Goal: Task Accomplishment & Management: Manage account settings

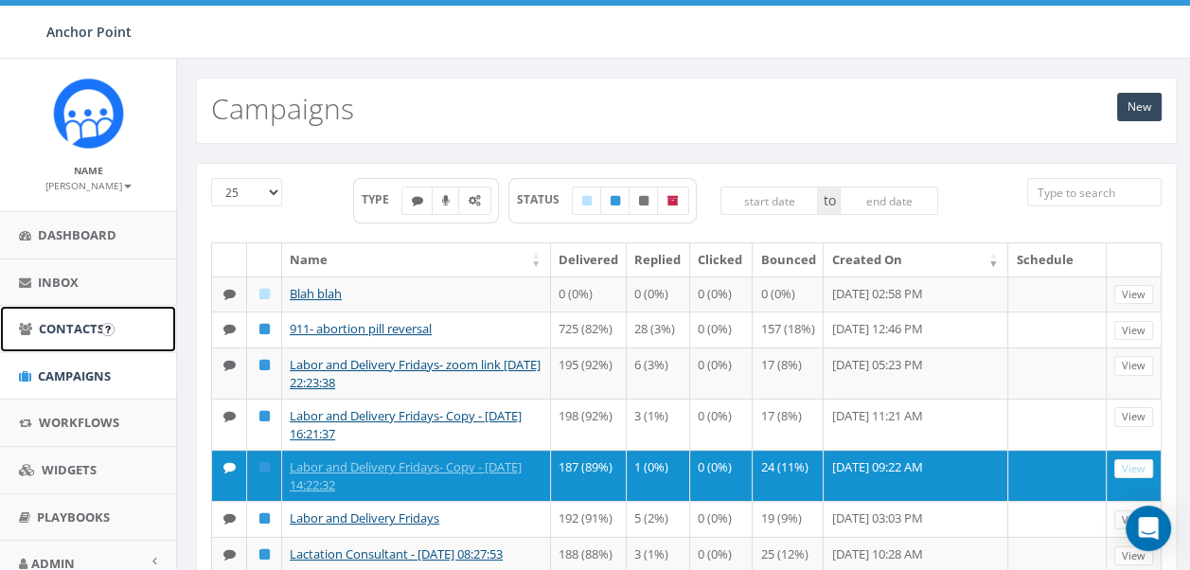
click at [54, 326] on span "Contacts" at bounding box center [71, 328] width 65 height 17
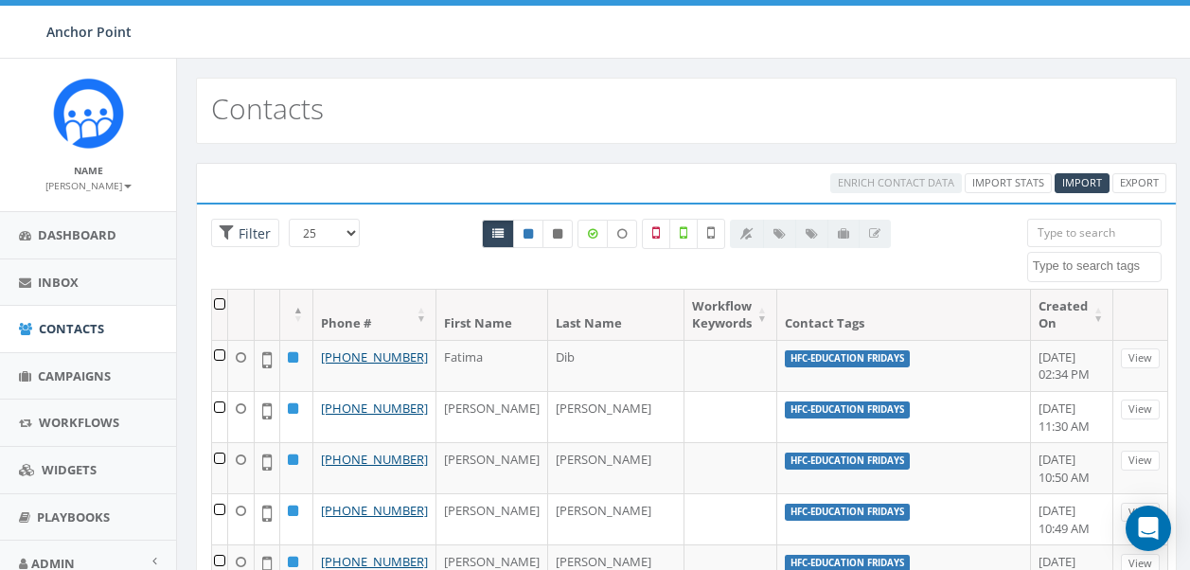
select select
click at [1103, 231] on input "search" at bounding box center [1094, 233] width 134 height 28
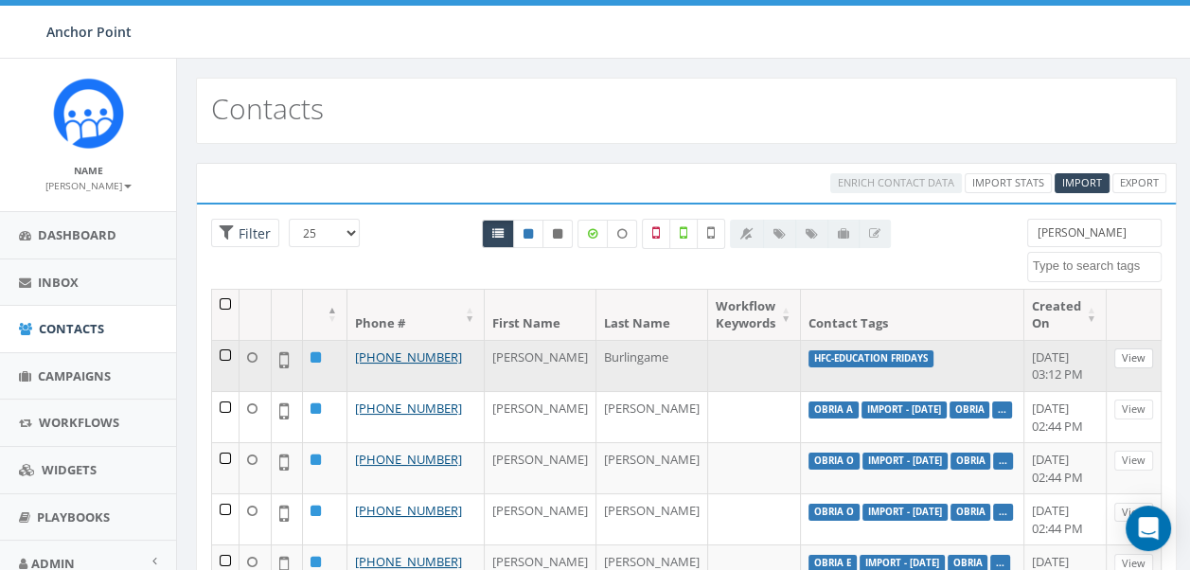
type input "lindsey"
click at [1117, 355] on link "View" at bounding box center [1133, 358] width 39 height 20
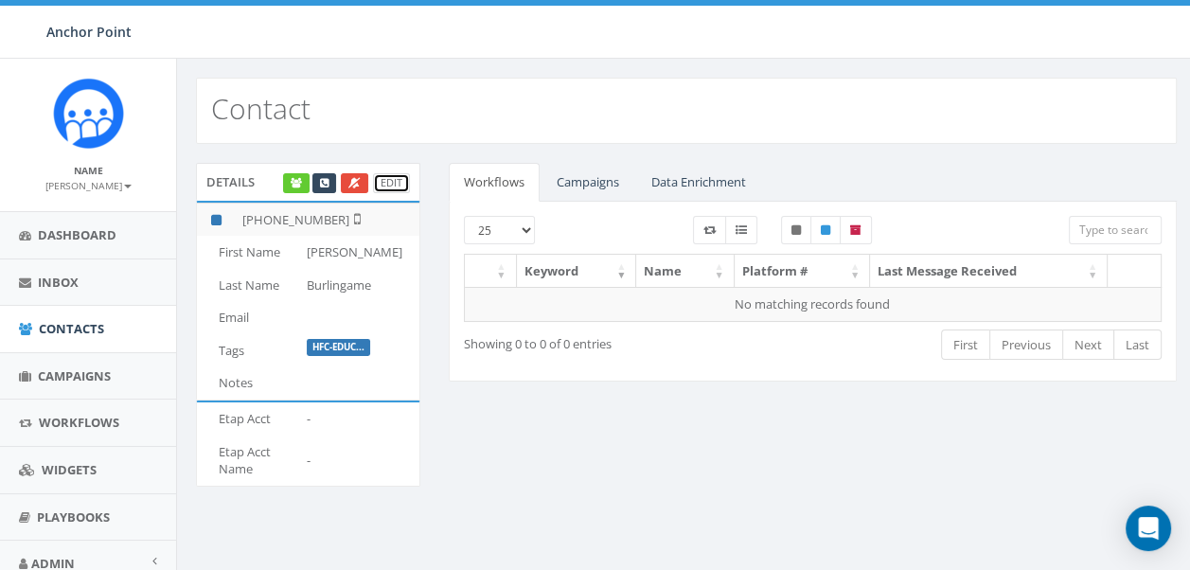
click at [386, 180] on link "Edit" at bounding box center [391, 183] width 37 height 20
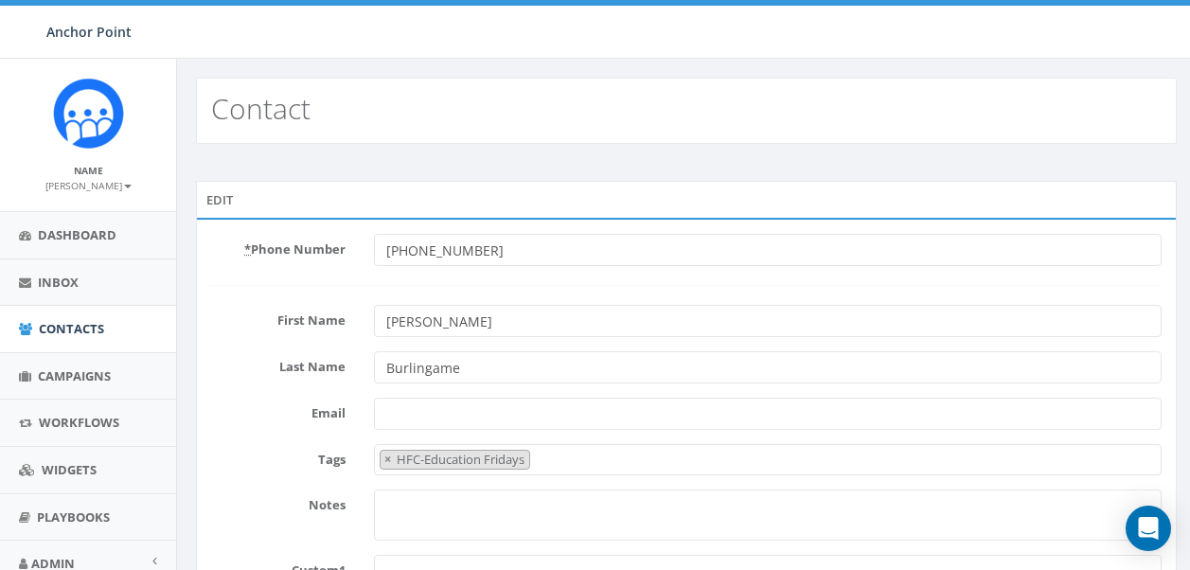
select select "HFC-Education Fridays"
drag, startPoint x: 525, startPoint y: 252, endPoint x: 259, endPoint y: 248, distance: 266.1
click at [259, 248] on div "* Phone Number +18324288120" at bounding box center [686, 250] width 979 height 32
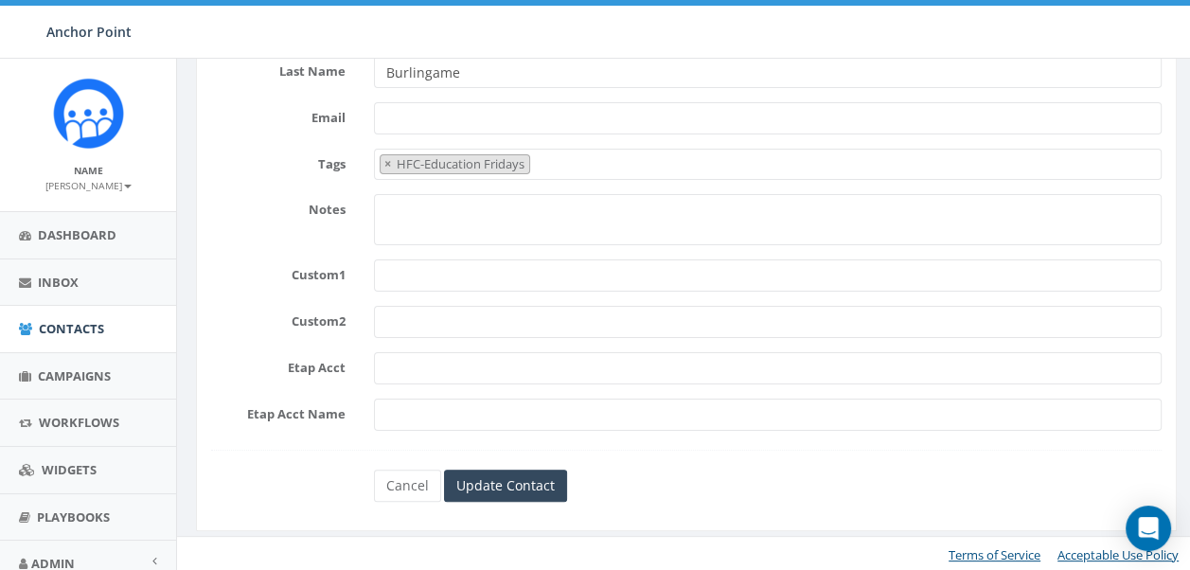
scroll to position [295, 0]
type input "409-692-2316"
click at [521, 481] on input "Update Contact" at bounding box center [505, 486] width 123 height 32
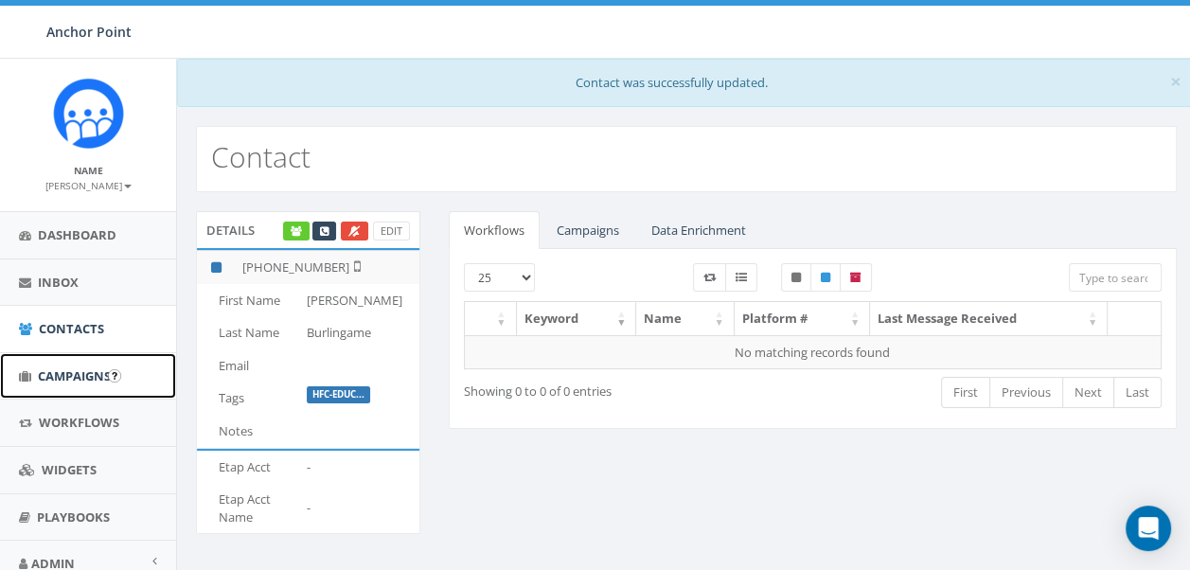
click at [85, 380] on span "Campaigns" at bounding box center [74, 375] width 73 height 17
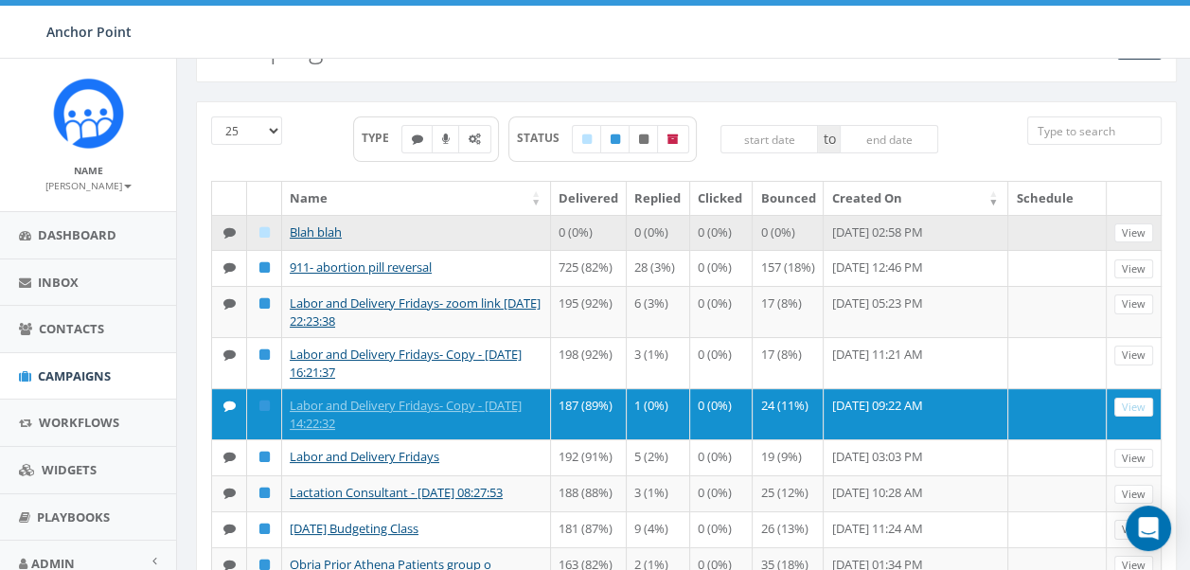
scroll to position [95, 0]
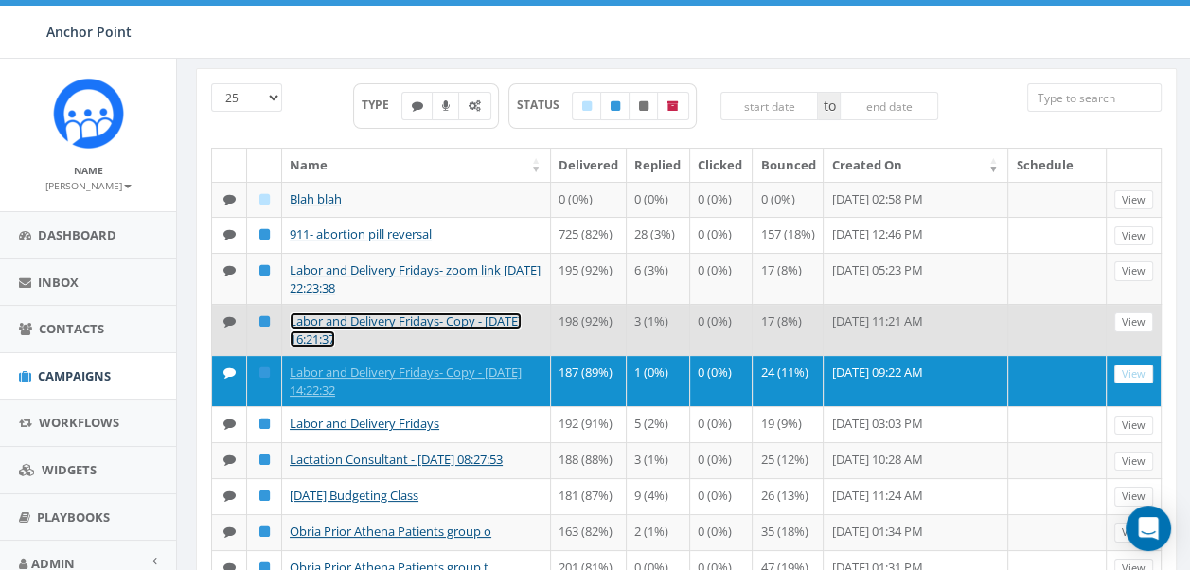
click at [350, 329] on link "Labor and Delivery Fridays- Copy - [DATE] 16:21:37" at bounding box center [406, 329] width 232 height 35
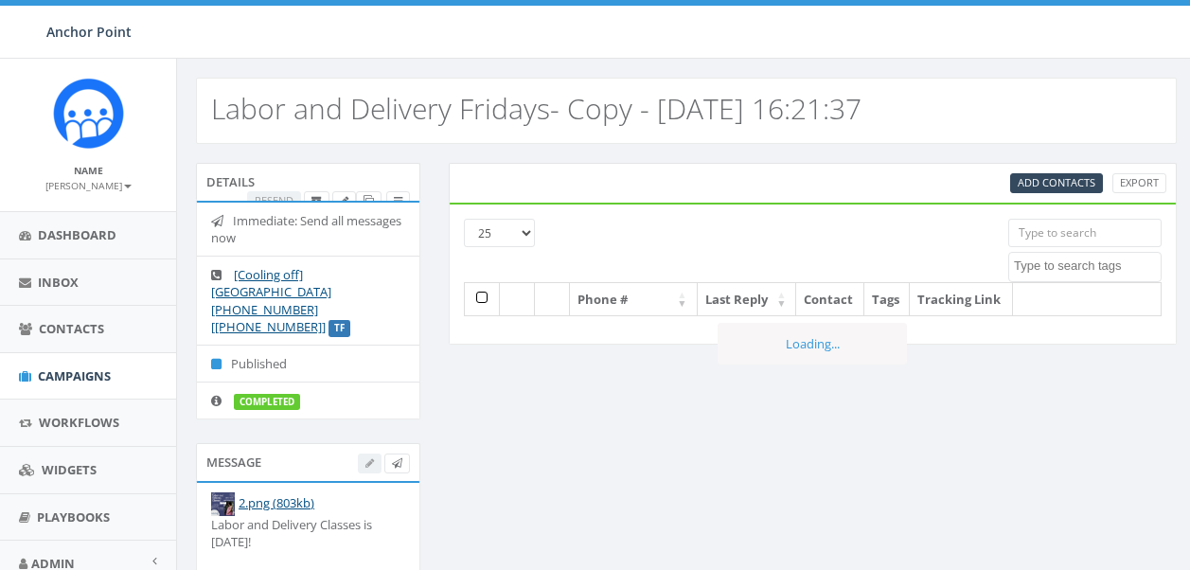
select select
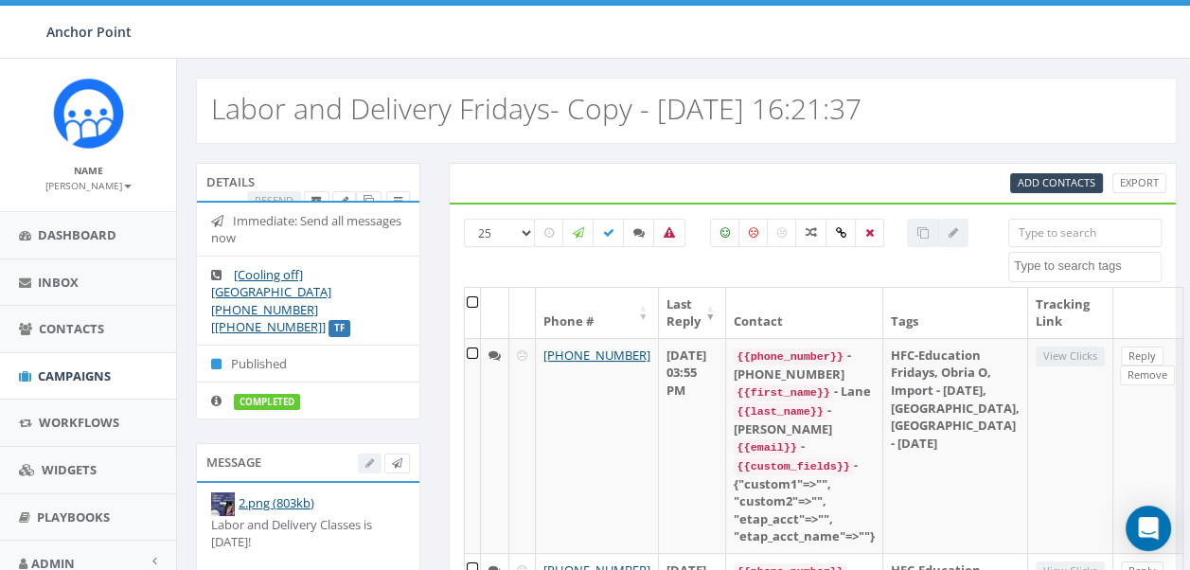
click at [1068, 234] on input "search" at bounding box center [1084, 233] width 153 height 28
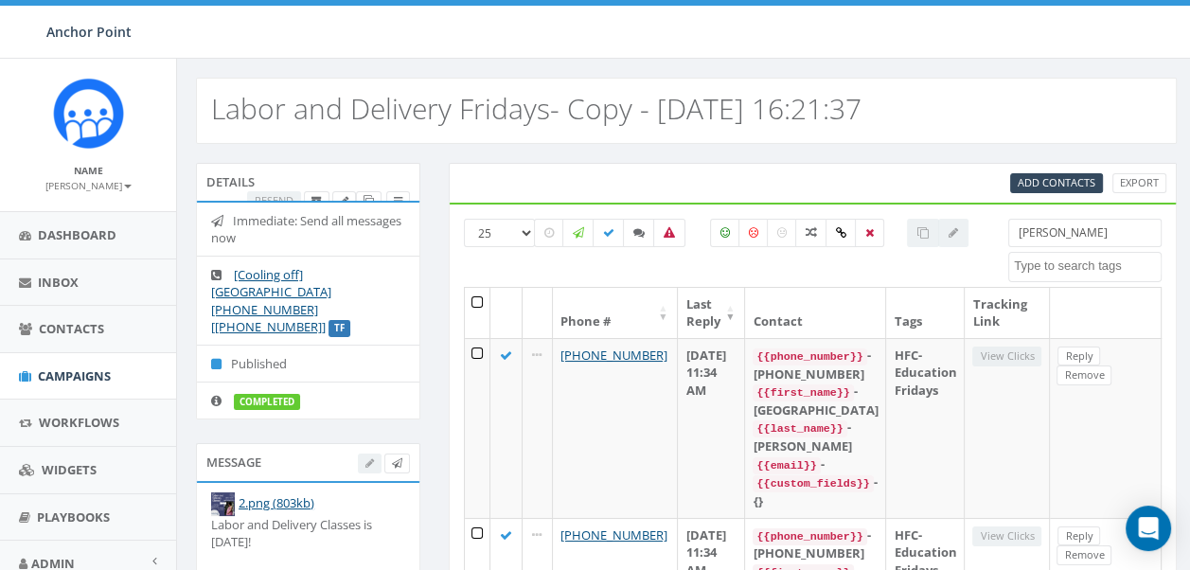
type input "[PERSON_NAME]"
